Goal: Task Accomplishment & Management: Complete application form

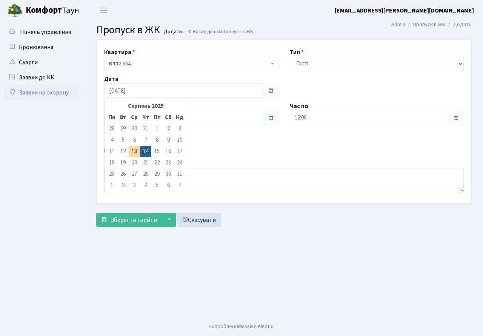
select select "3"
click at [139, 94] on input "[DATE]" at bounding box center [183, 90] width 159 height 14
click at [159, 152] on td "15" at bounding box center [156, 151] width 11 height 11
click at [142, 152] on td "14" at bounding box center [145, 151] width 11 height 11
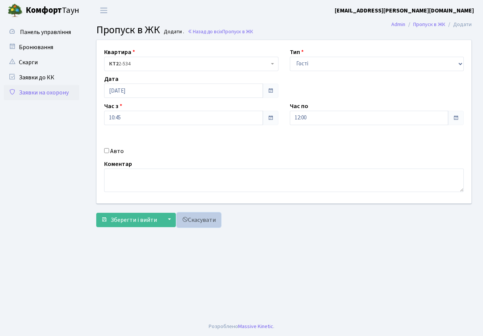
click at [189, 221] on link "Скасувати" at bounding box center [199, 219] width 44 height 14
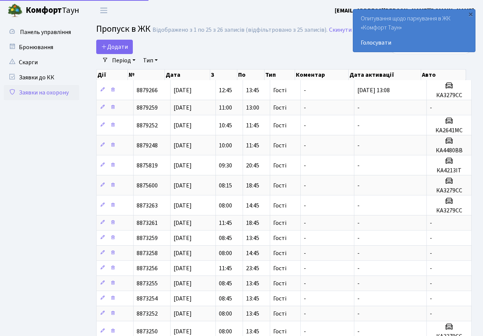
select select "25"
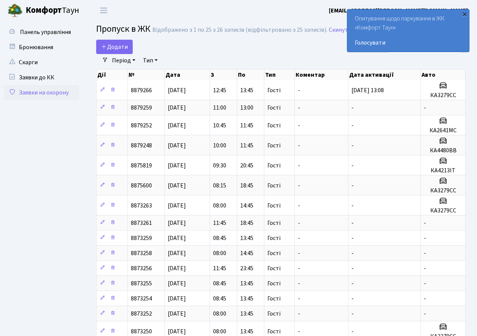
click at [464, 15] on div "×" at bounding box center [465, 14] width 8 height 8
